Goal: Task Accomplishment & Management: Manage account settings

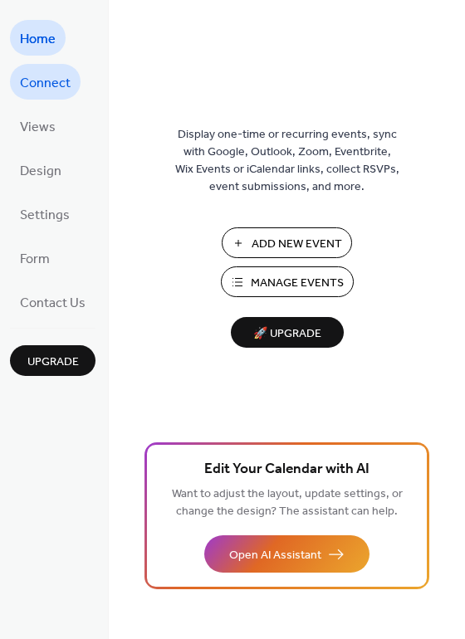
click at [61, 86] on span "Connect" at bounding box center [45, 84] width 51 height 26
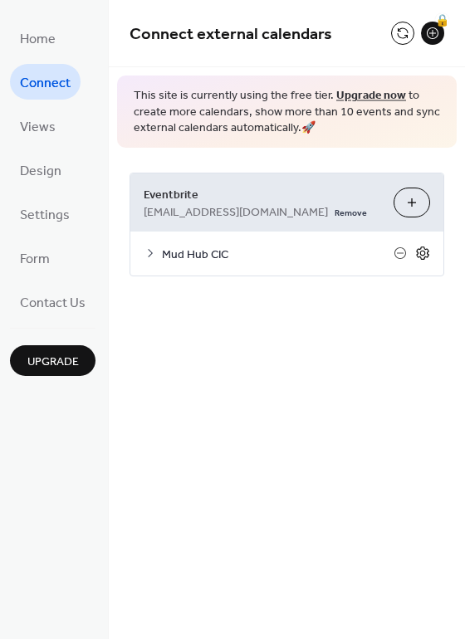
click at [424, 257] on icon at bounding box center [422, 252] width 12 height 13
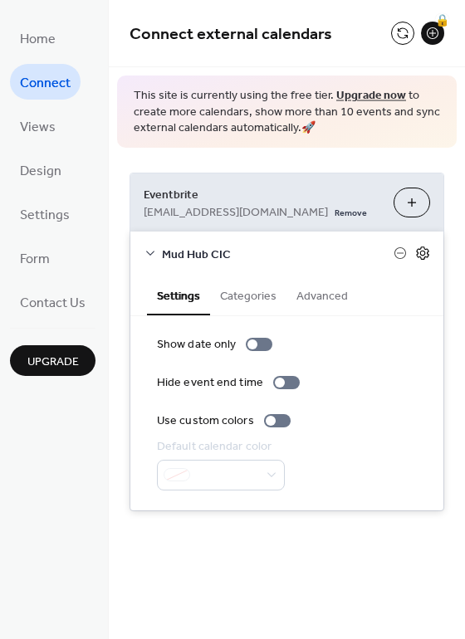
click at [426, 257] on icon at bounding box center [422, 253] width 15 height 15
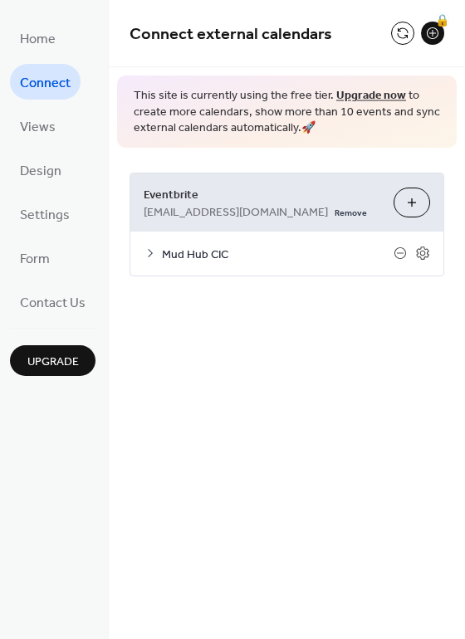
click at [197, 256] on span "Mud Hub CIC" at bounding box center [277, 254] width 231 height 17
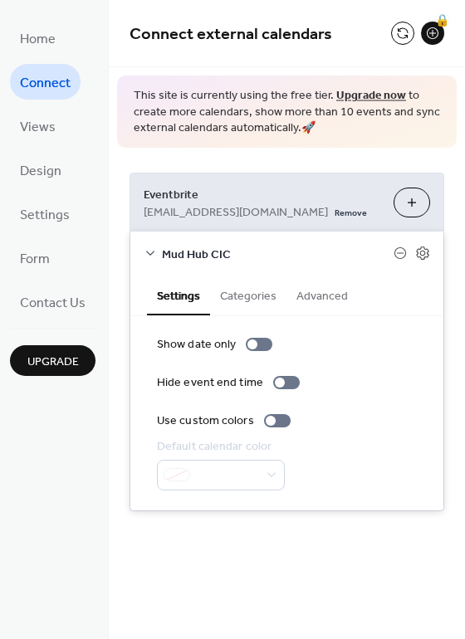
click at [221, 254] on span "Mud Hub CIC" at bounding box center [277, 254] width 231 height 17
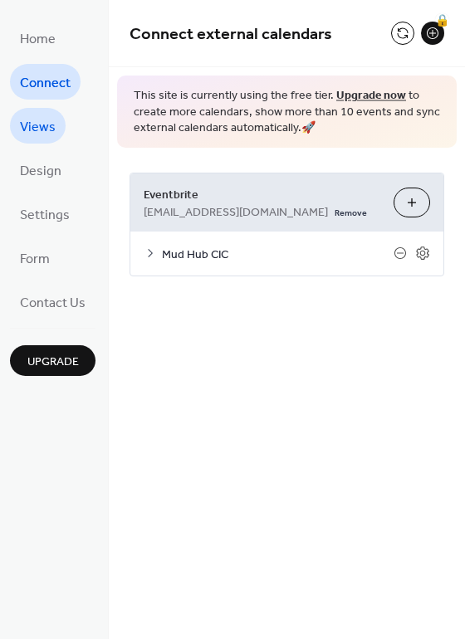
click at [55, 134] on link "Views" at bounding box center [38, 126] width 56 height 36
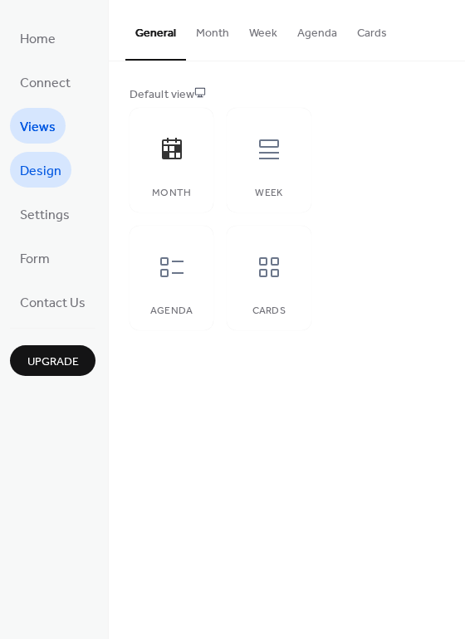
click at [56, 176] on span "Design" at bounding box center [40, 171] width 41 height 26
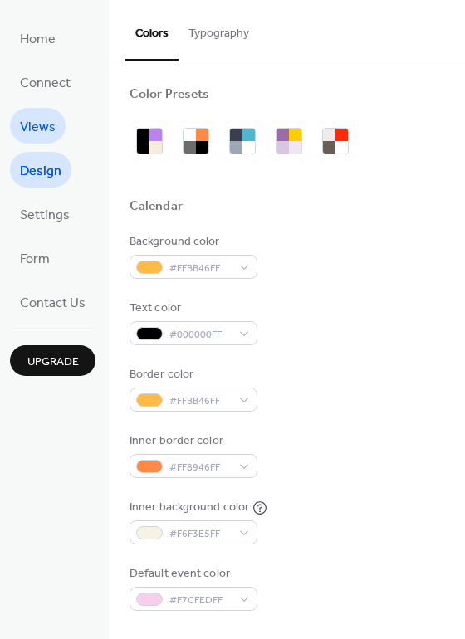
click at [49, 129] on span "Views" at bounding box center [38, 127] width 36 height 26
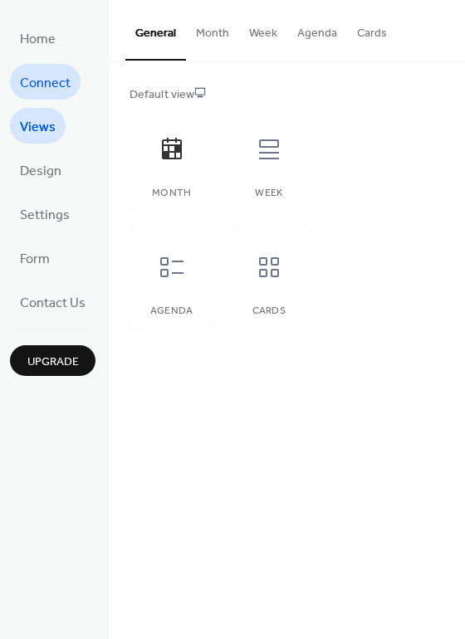
click at [67, 92] on span "Connect" at bounding box center [45, 84] width 51 height 26
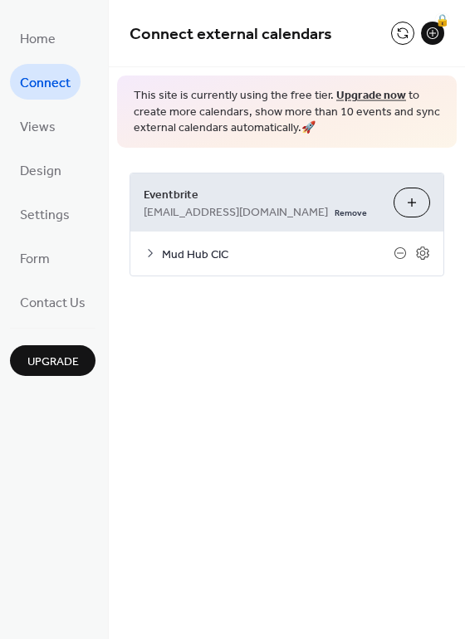
click at [419, 207] on button "Choose Organizers" at bounding box center [411, 203] width 37 height 30
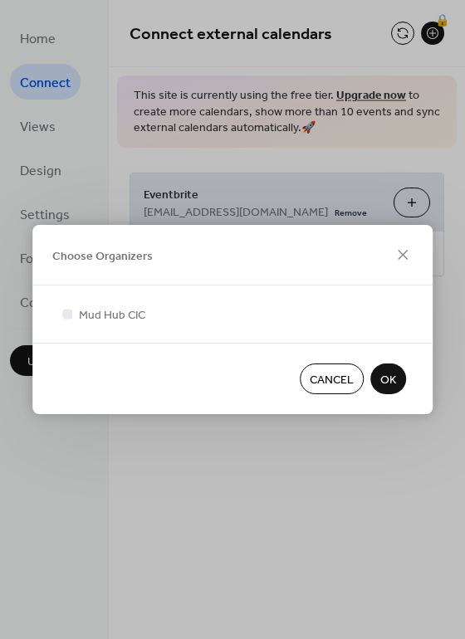
click at [399, 384] on button "OK" at bounding box center [388, 378] width 36 height 31
